Goal: Task Accomplishment & Management: Complete application form

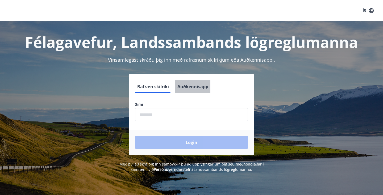
click at [194, 85] on button "Auðkennisapp" at bounding box center [192, 86] width 35 height 13
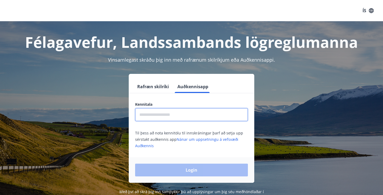
click at [163, 114] on input "text" at bounding box center [191, 114] width 113 height 13
type input "**********"
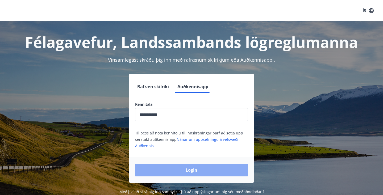
click at [172, 169] on button "Login" at bounding box center [191, 170] width 113 height 13
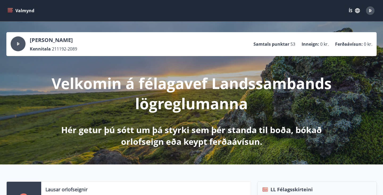
click at [13, 12] on button "Valmynd" at bounding box center [21, 11] width 30 height 10
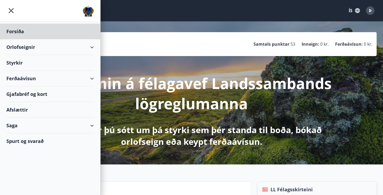
click at [14, 63] on div "Styrkir" at bounding box center [49, 63] width 87 height 16
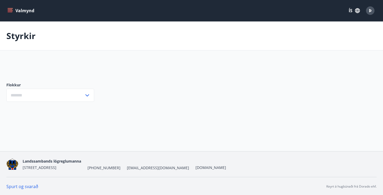
type input "***"
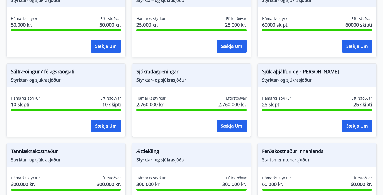
scroll to position [366, 0]
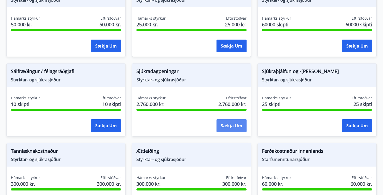
click at [222, 126] on button "Sækja um" at bounding box center [231, 125] width 30 height 13
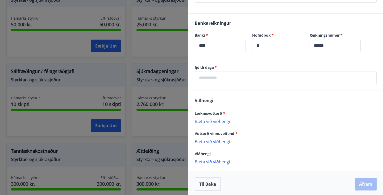
scroll to position [128, 0]
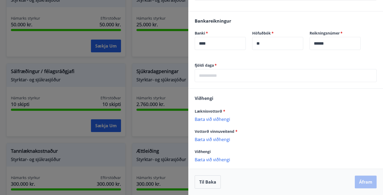
click at [150, 129] on div at bounding box center [191, 97] width 383 height 195
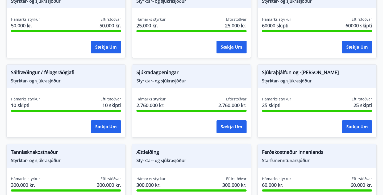
scroll to position [367, 0]
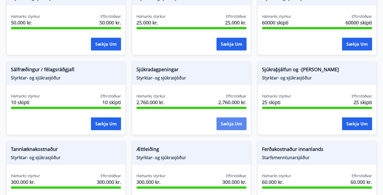
click at [231, 127] on button "Sækja um" at bounding box center [231, 123] width 30 height 13
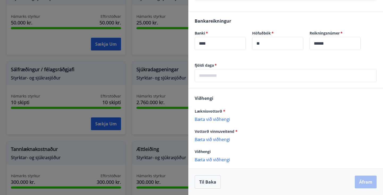
scroll to position [0, 0]
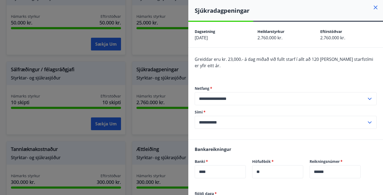
click at [165, 54] on div at bounding box center [191, 97] width 383 height 195
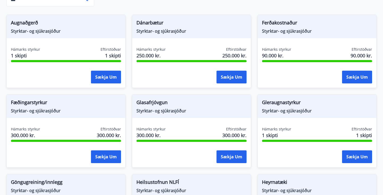
scroll to position [97, 0]
